Goal: Check status

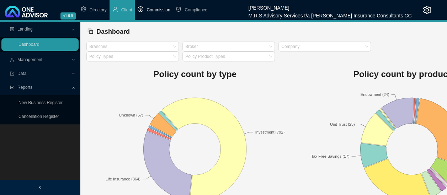
click at [156, 12] on span "Commission" at bounding box center [158, 9] width 23 height 5
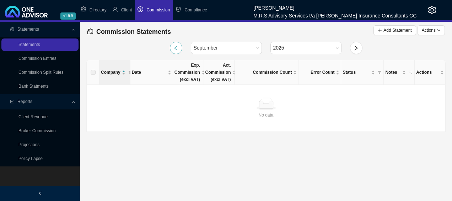
click at [174, 51] on icon "left" at bounding box center [176, 48] width 6 height 6
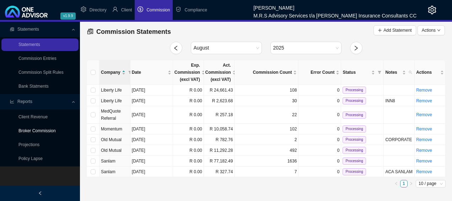
click at [51, 129] on link "Broker Commission" at bounding box center [36, 130] width 37 height 5
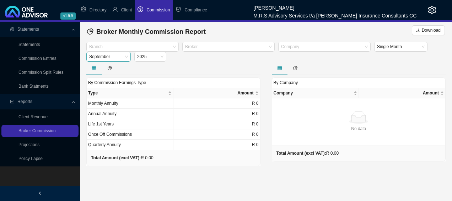
click at [124, 57] on span "September" at bounding box center [108, 56] width 39 height 9
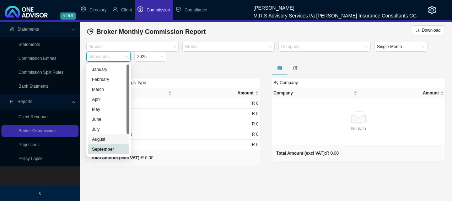
click at [102, 137] on div "August" at bounding box center [108, 139] width 33 height 7
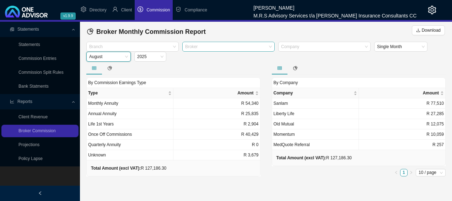
click at [229, 47] on div at bounding box center [225, 46] width 83 height 5
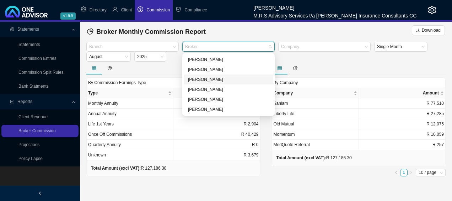
click at [206, 80] on div "[PERSON_NAME]" at bounding box center [228, 79] width 81 height 7
